Goal: Task Accomplishment & Management: Manage account settings

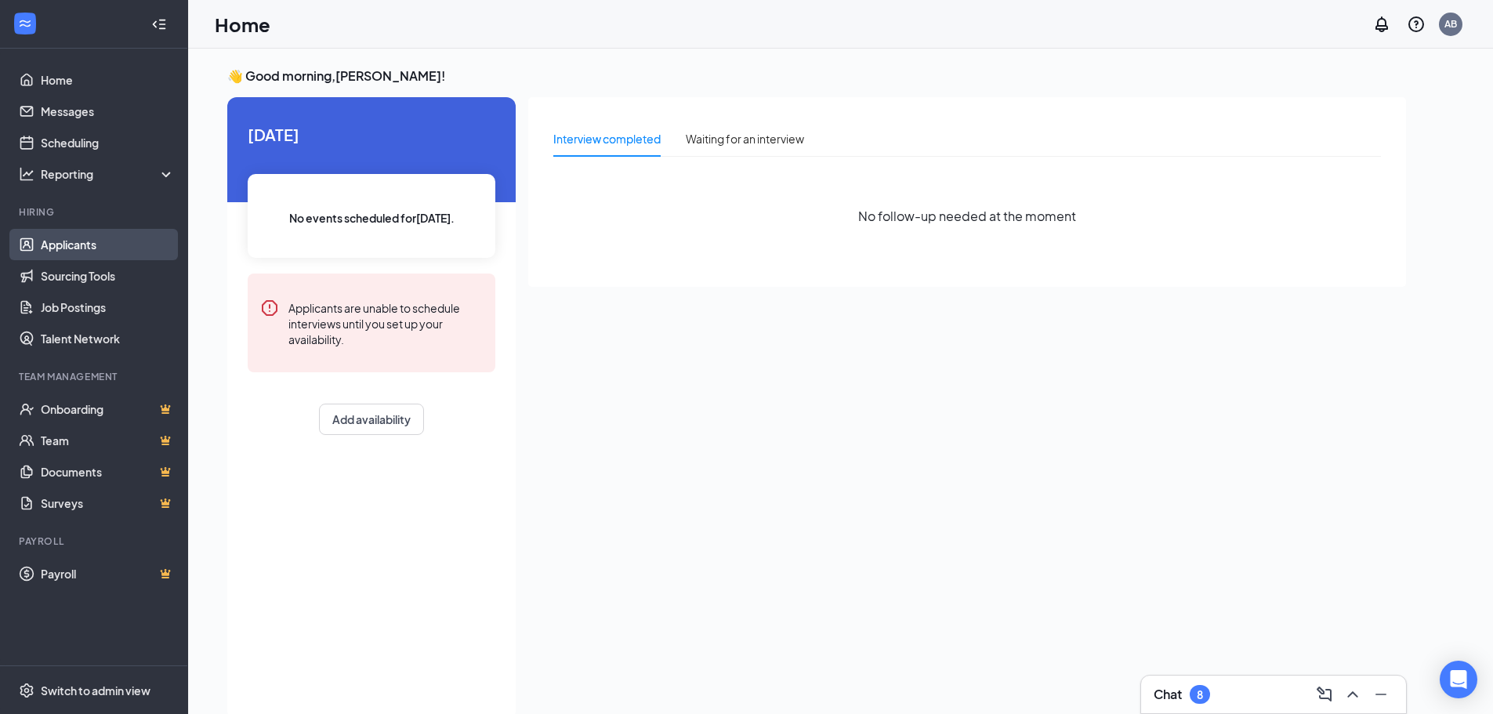
click at [72, 249] on link "Applicants" at bounding box center [108, 244] width 134 height 31
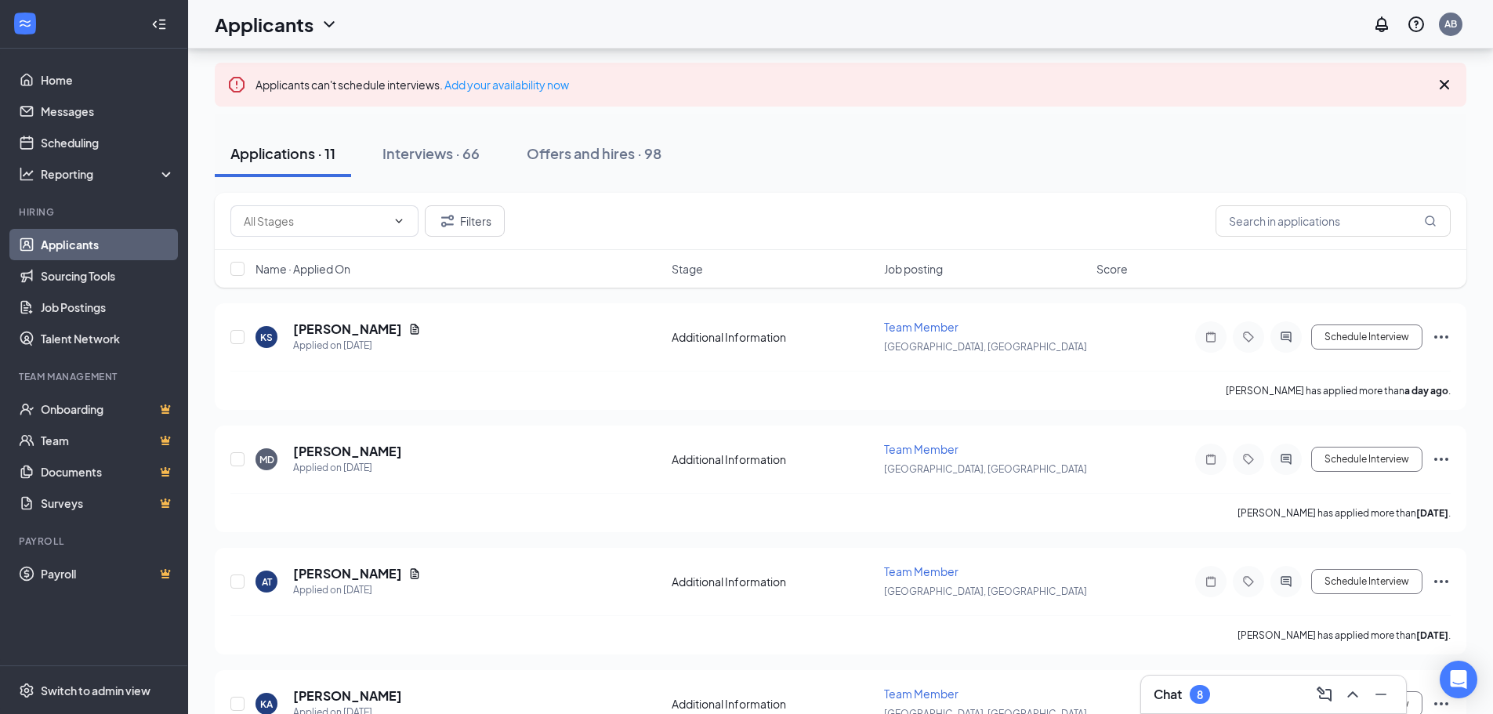
scroll to position [78, 0]
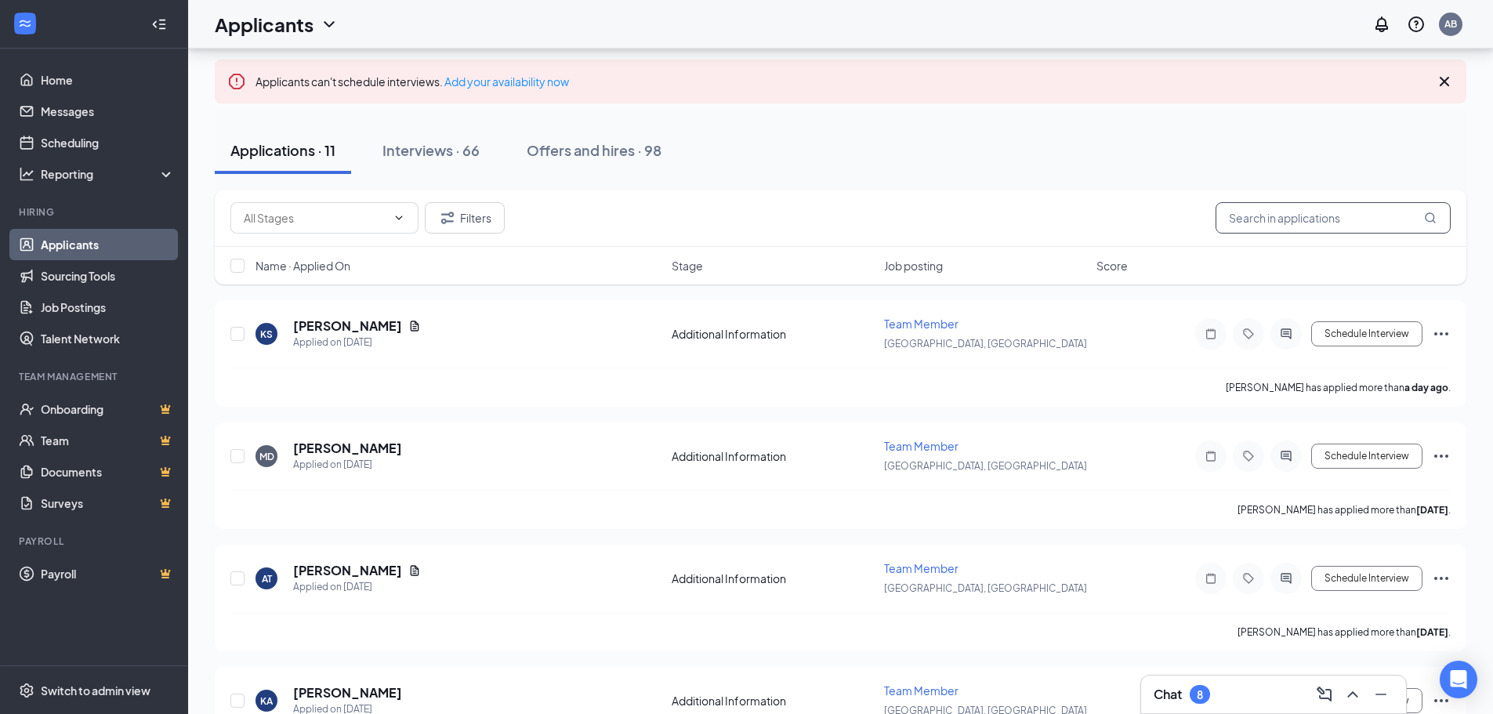
click at [1328, 213] on input "text" at bounding box center [1332, 217] width 235 height 31
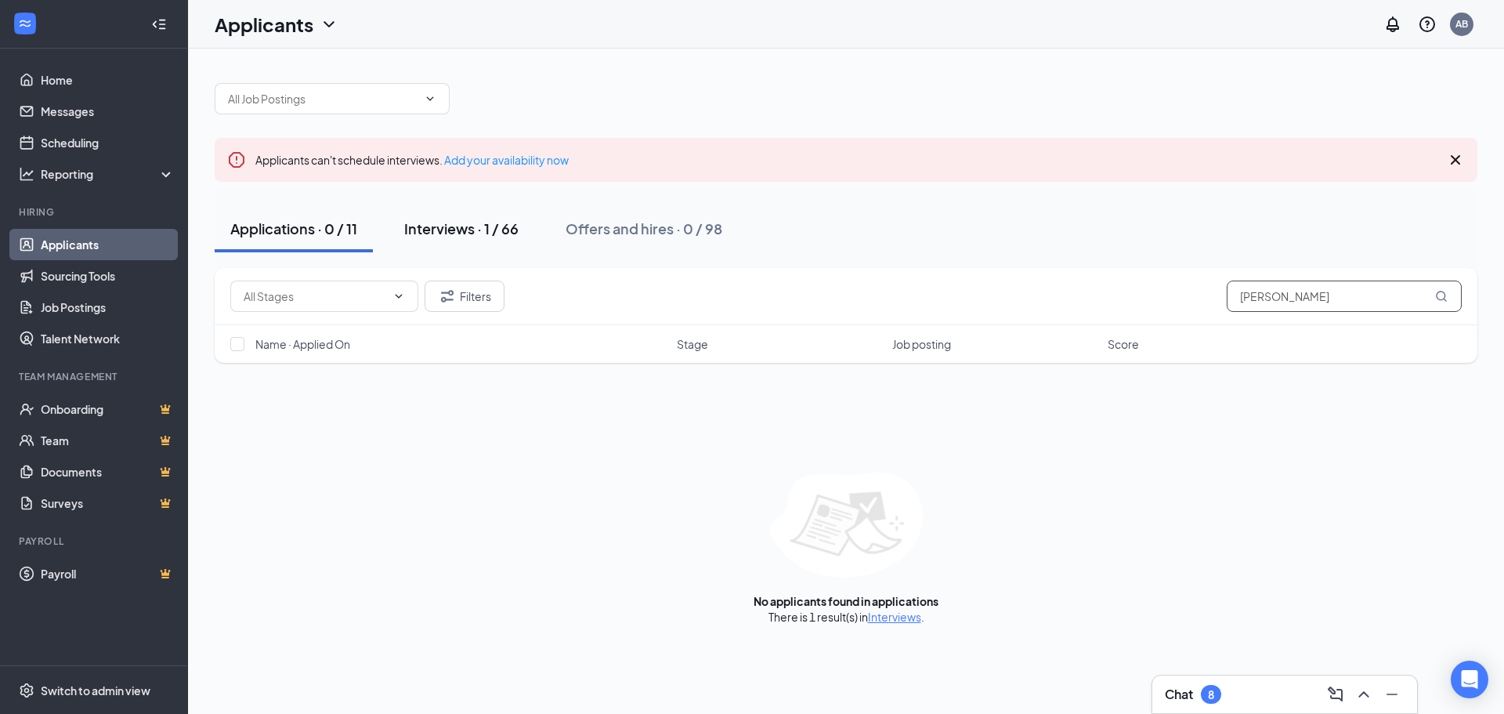
type input "[PERSON_NAME]"
click at [452, 226] on div "Interviews · 1 / 66" at bounding box center [461, 229] width 114 height 20
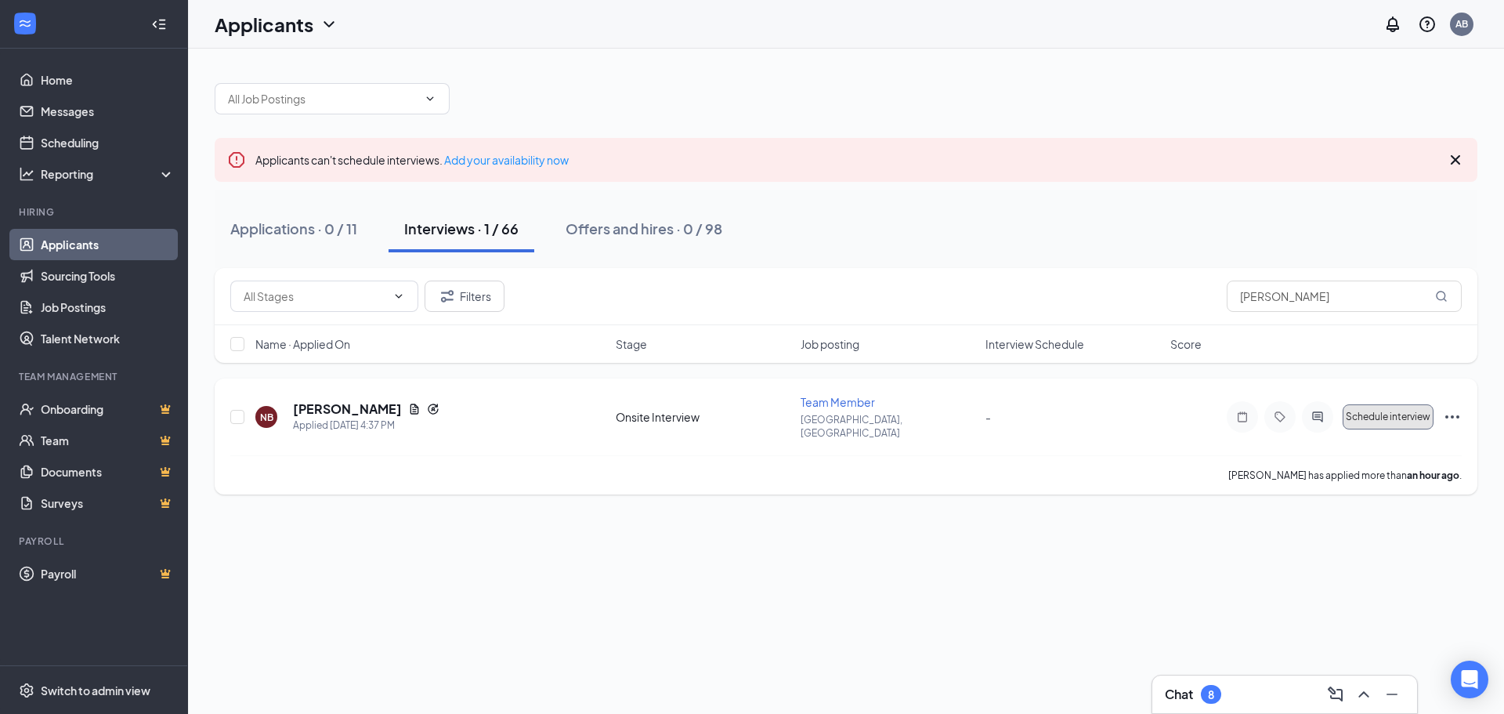
click at [1367, 411] on span "Schedule interview" at bounding box center [1388, 416] width 85 height 11
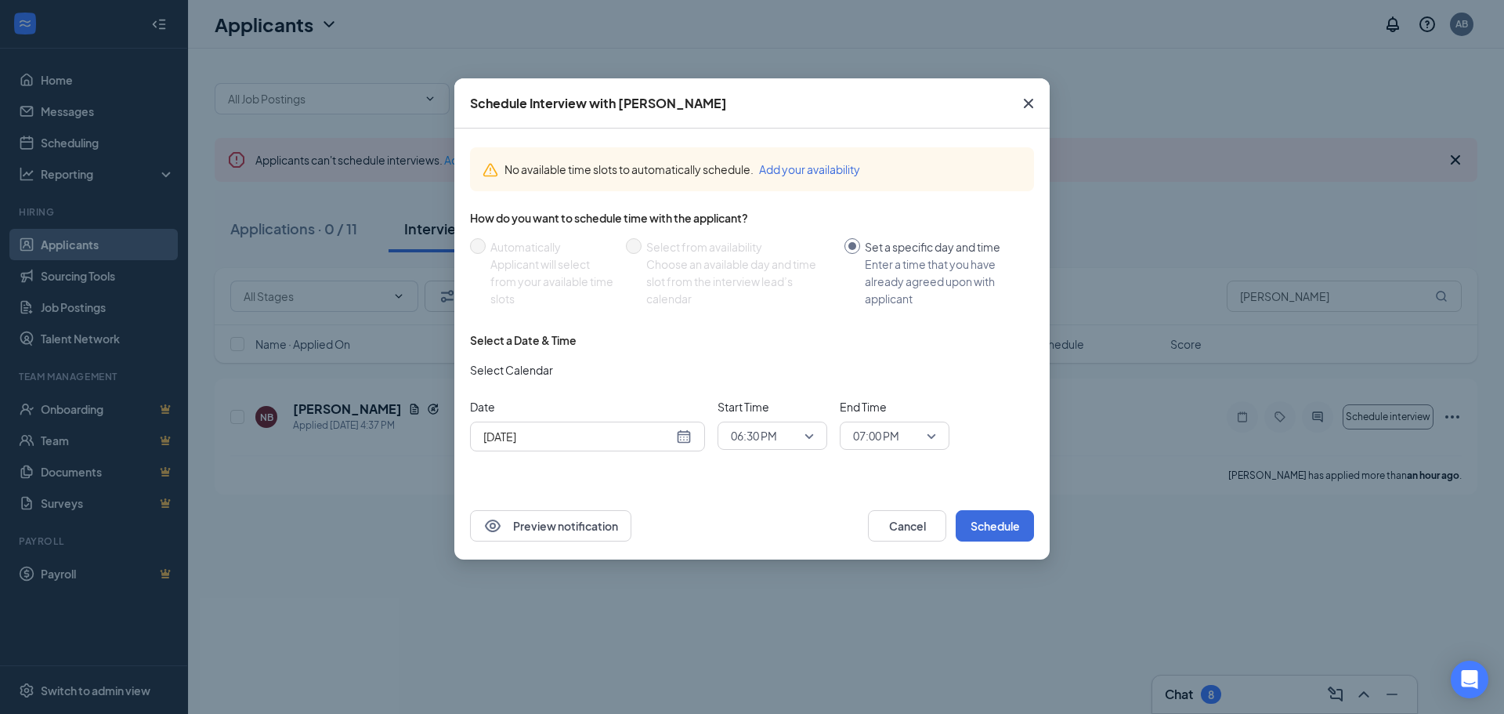
click at [688, 440] on div "[DATE]" at bounding box center [587, 436] width 208 height 17
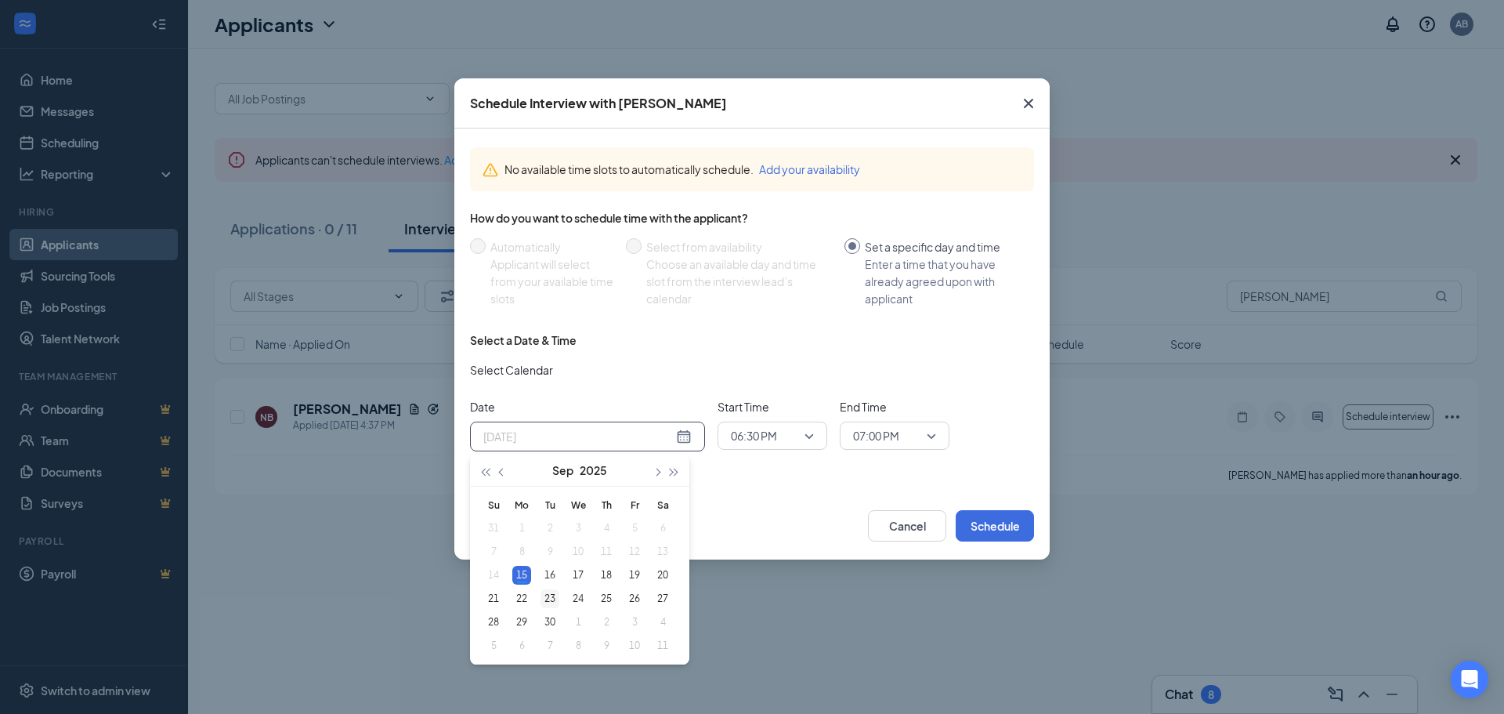
type input "[DATE]"
click at [556, 599] on div "23" at bounding box center [550, 598] width 19 height 19
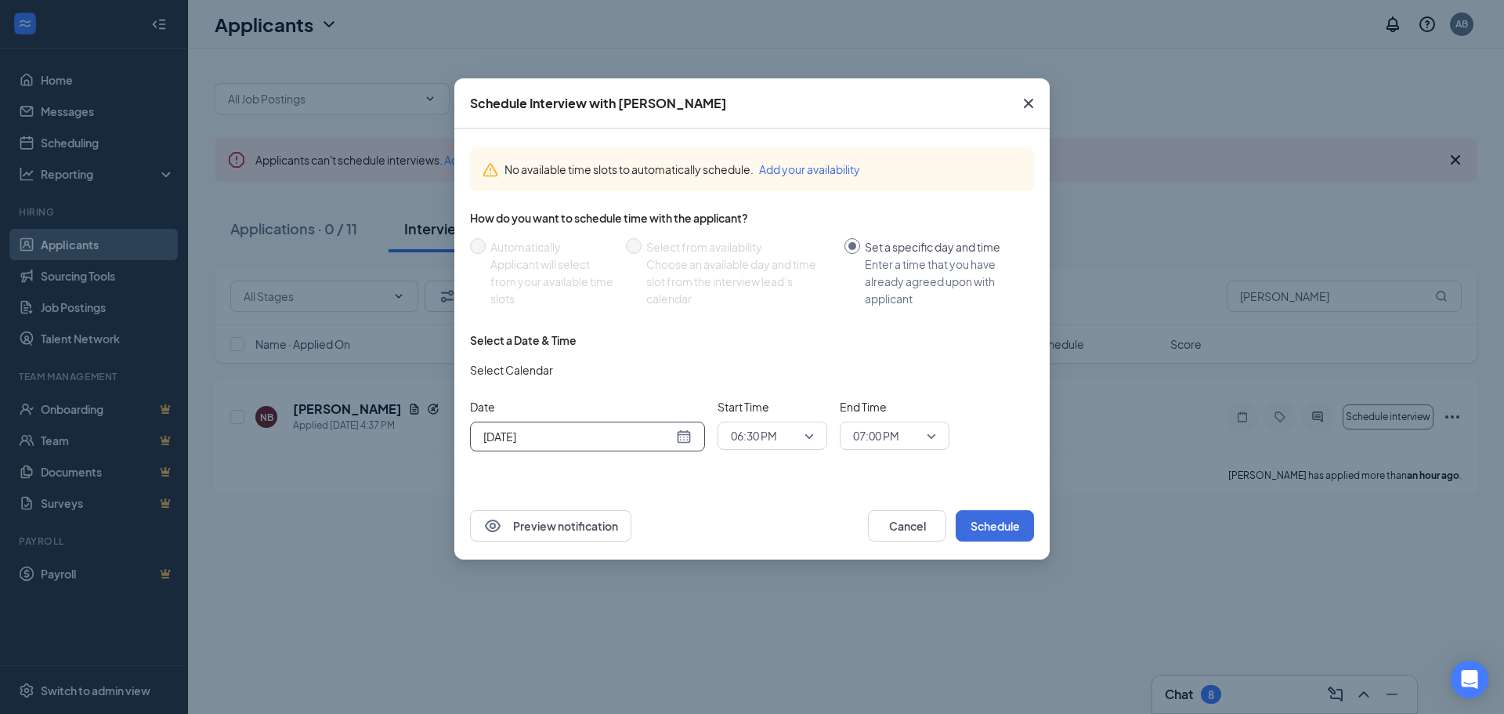
click at [814, 438] on div "06:30 PM" at bounding box center [773, 436] width 110 height 28
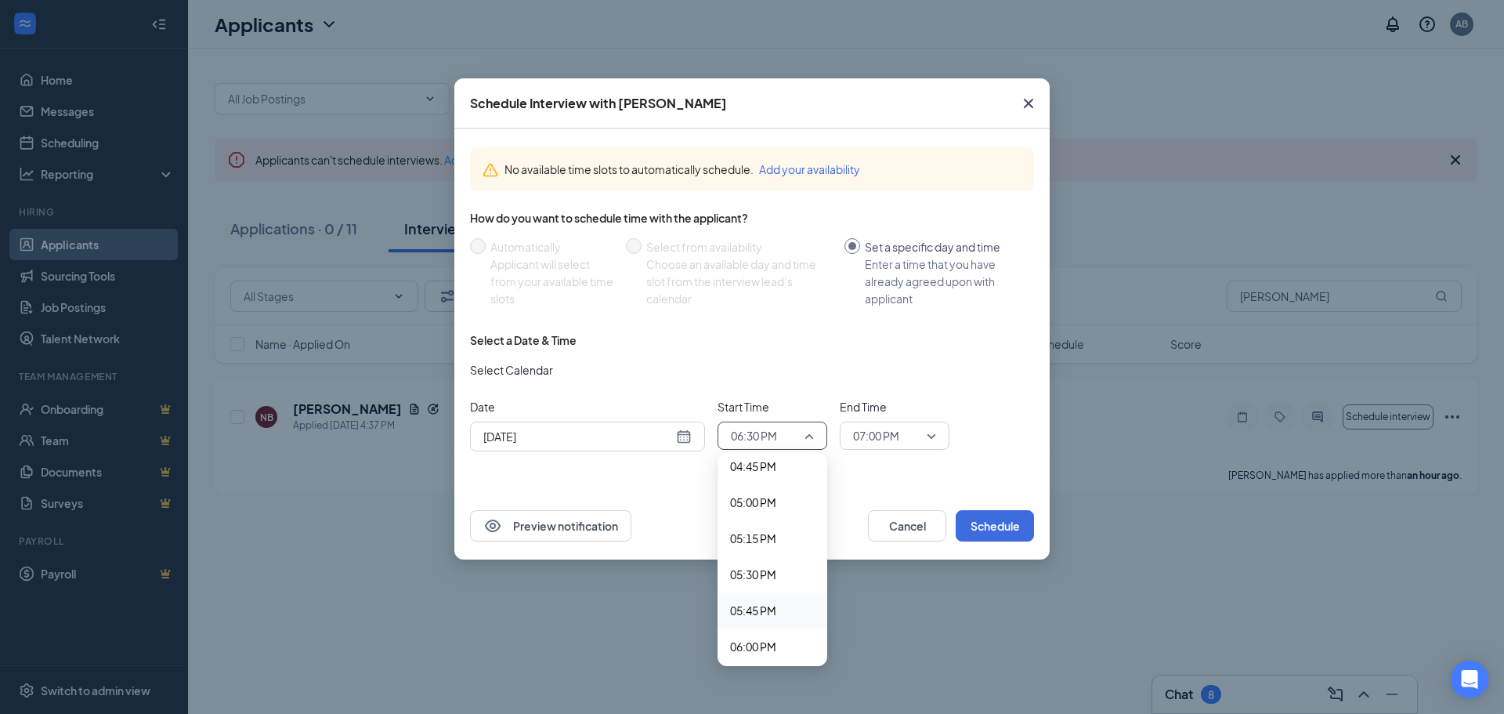
scroll to position [2348, 0]
click at [762, 542] on span "04:45 PM" at bounding box center [753, 544] width 46 height 17
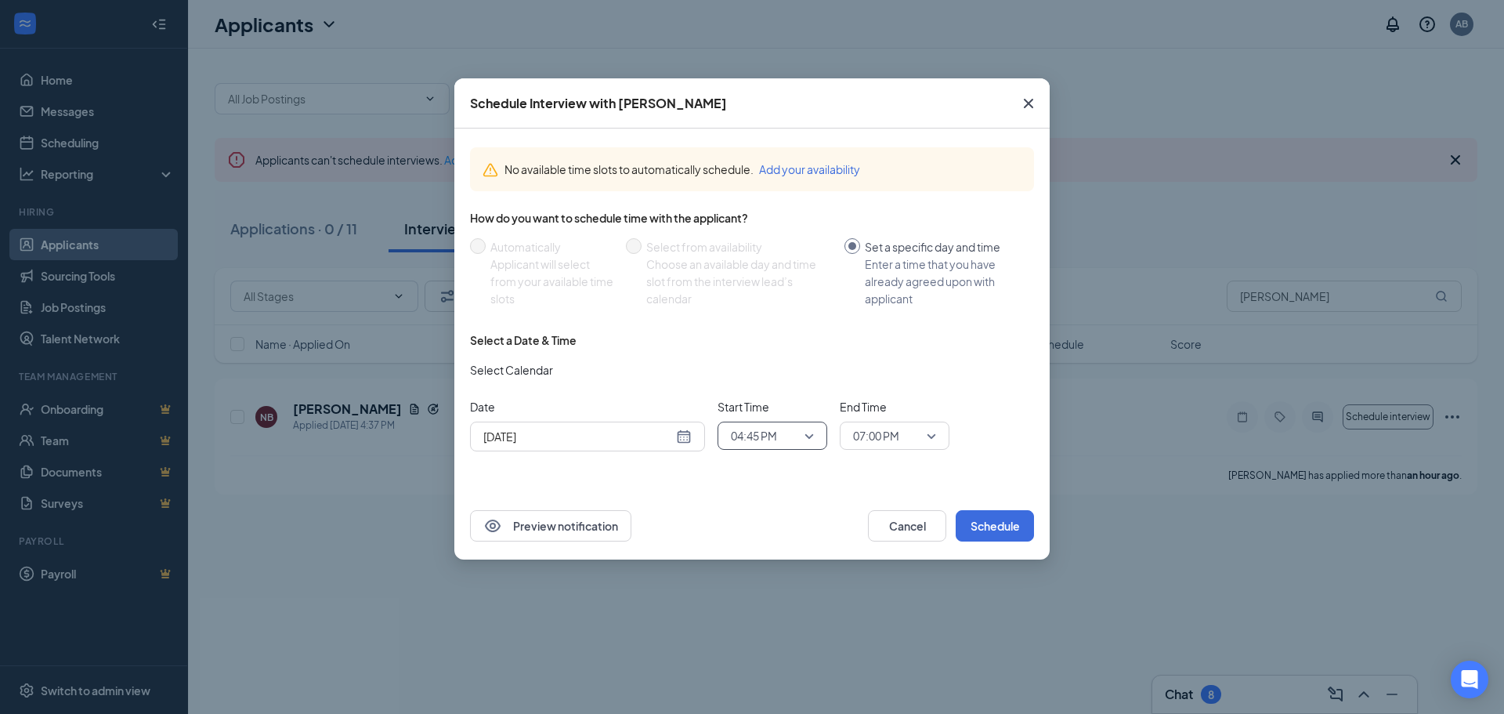
click at [926, 436] on span "07:00 PM" at bounding box center [894, 436] width 83 height 24
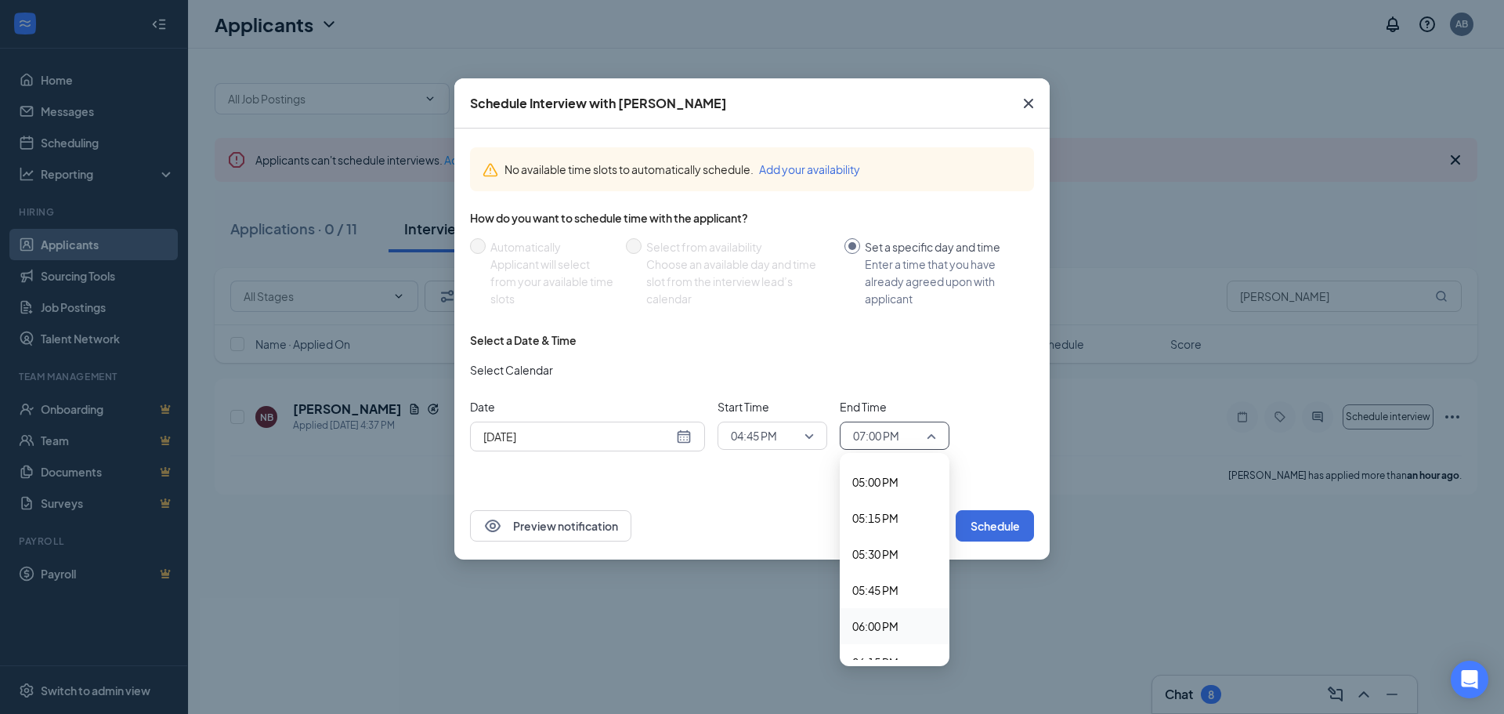
scroll to position [2420, 0]
click at [885, 509] on span "05:00 PM" at bounding box center [876, 508] width 46 height 17
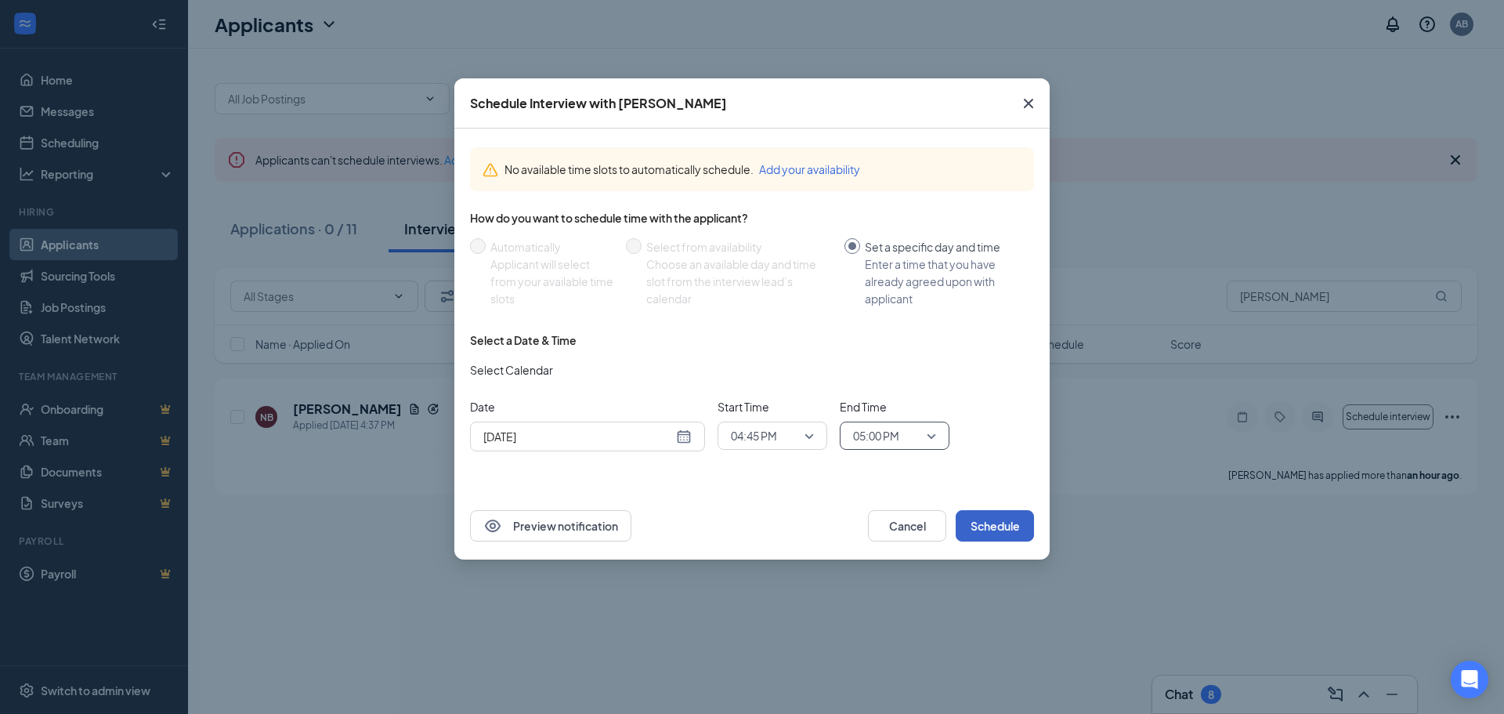
click at [985, 529] on button "Schedule" at bounding box center [995, 525] width 78 height 31
